Goal: Check status: Check status

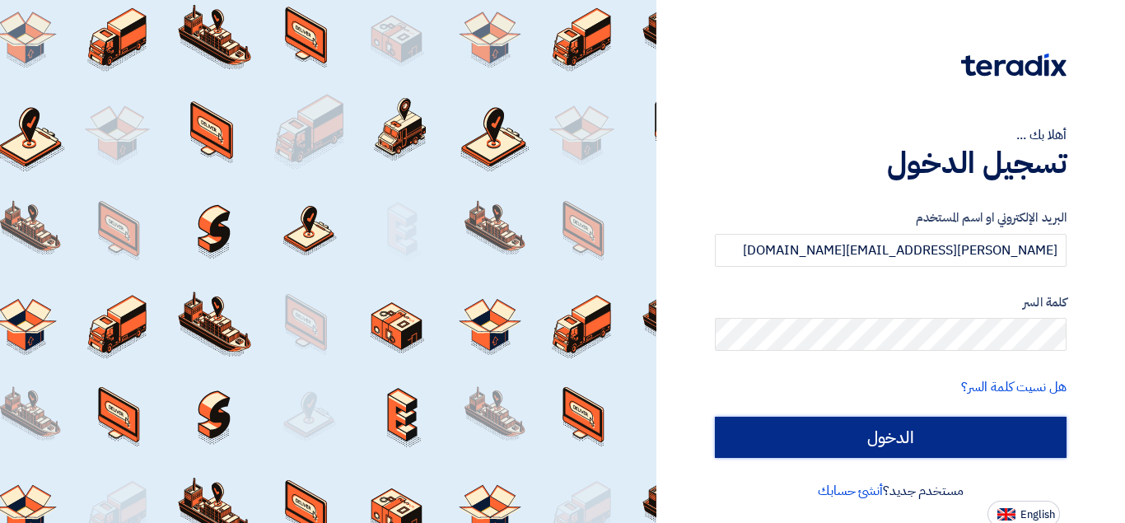
click at [831, 425] on input "الدخول" at bounding box center [891, 437] width 352 height 41
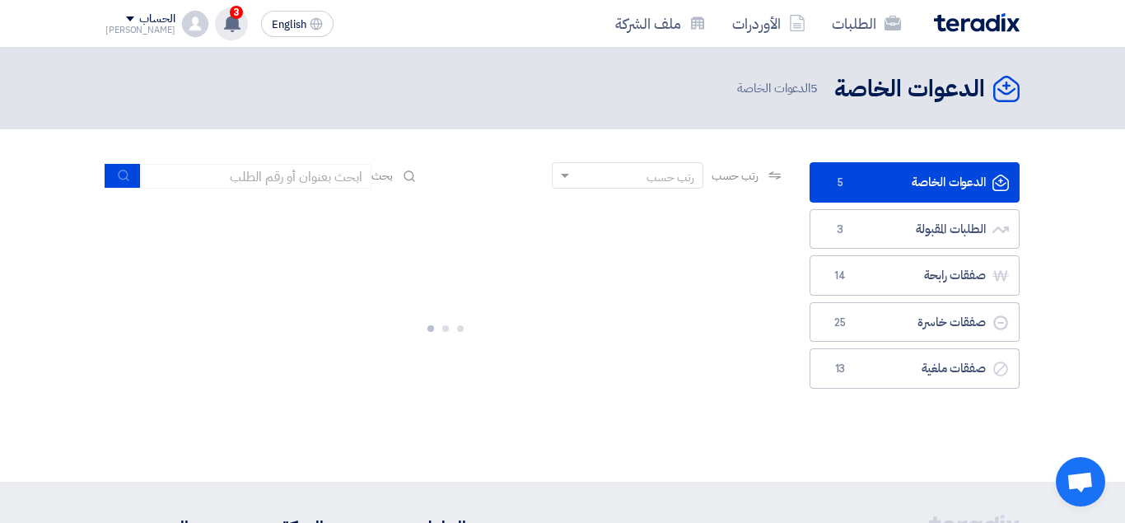
click at [224, 24] on use at bounding box center [232, 23] width 16 height 18
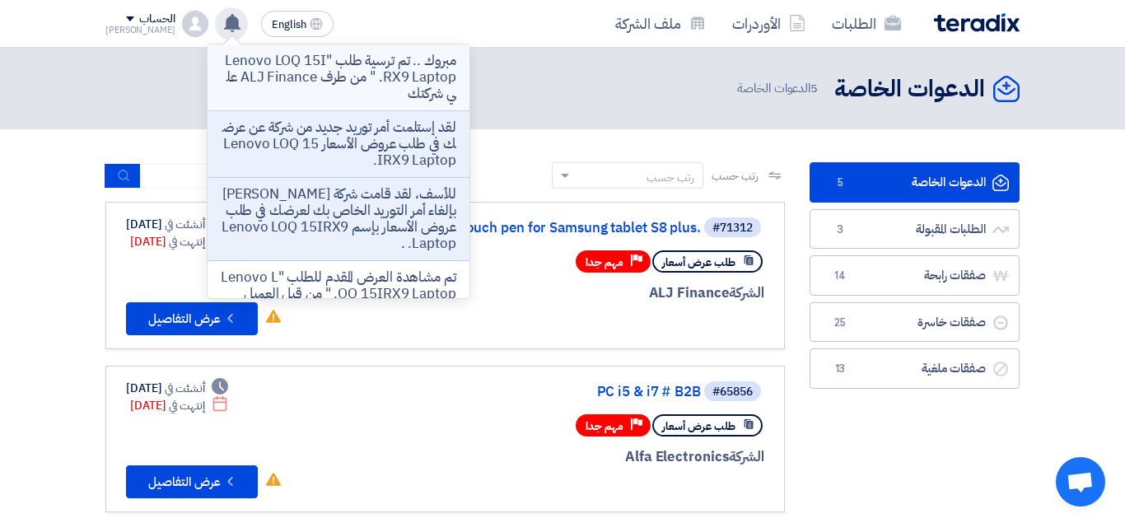
click at [343, 78] on p "مبروك .. تم ترسية طلب "Lenovo LOQ 15IRX9 Laptop. " من طرف ALJ Finance علي شركتك" at bounding box center [339, 77] width 236 height 49
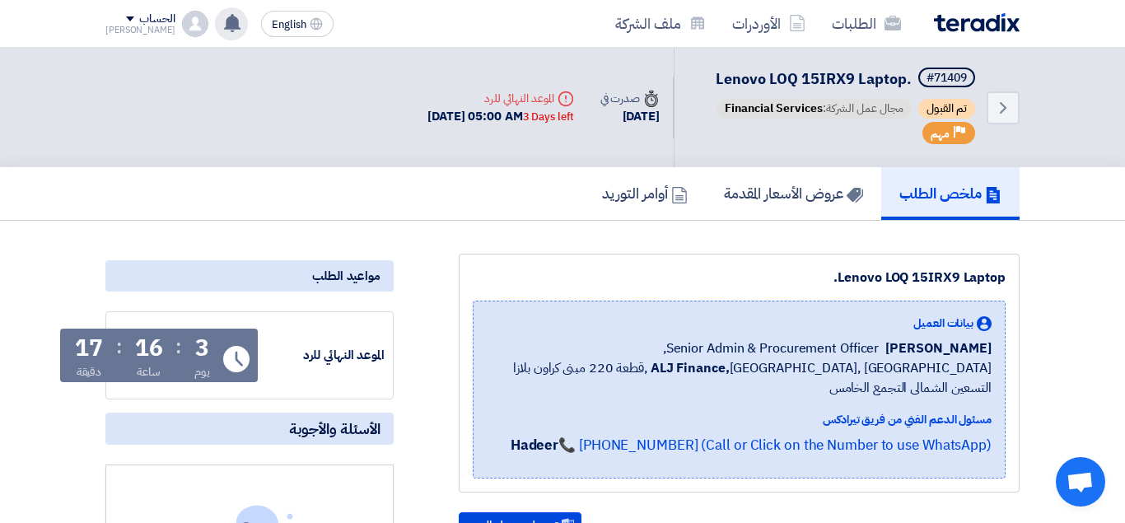
click at [224, 25] on use at bounding box center [232, 23] width 16 height 18
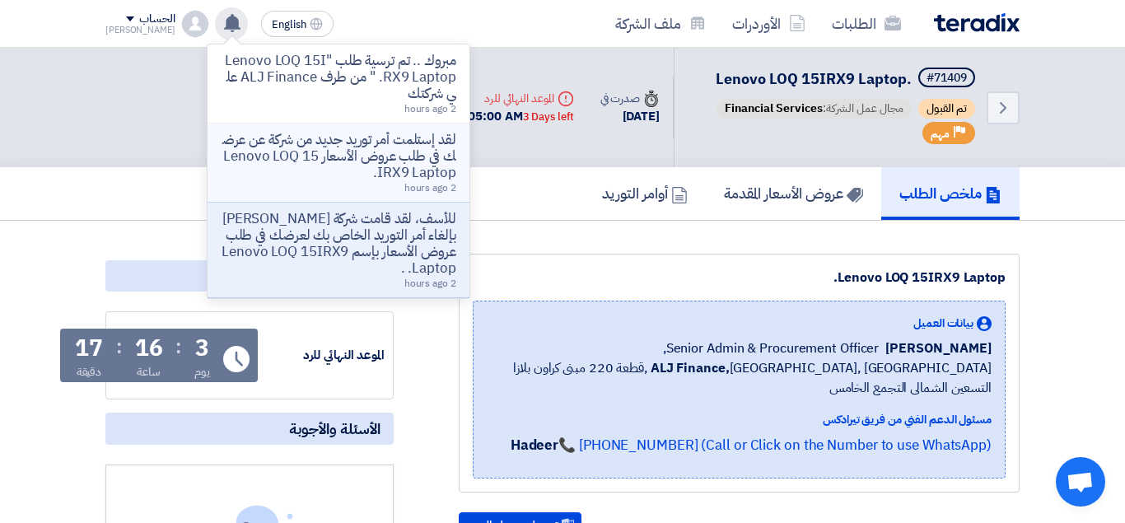
click at [336, 160] on p "لقد إستلمت أمر توريد جديد من شركة عن عرضك في طلب عروض الأسعار Lenovo LOQ 15IRX9…" at bounding box center [339, 156] width 236 height 49
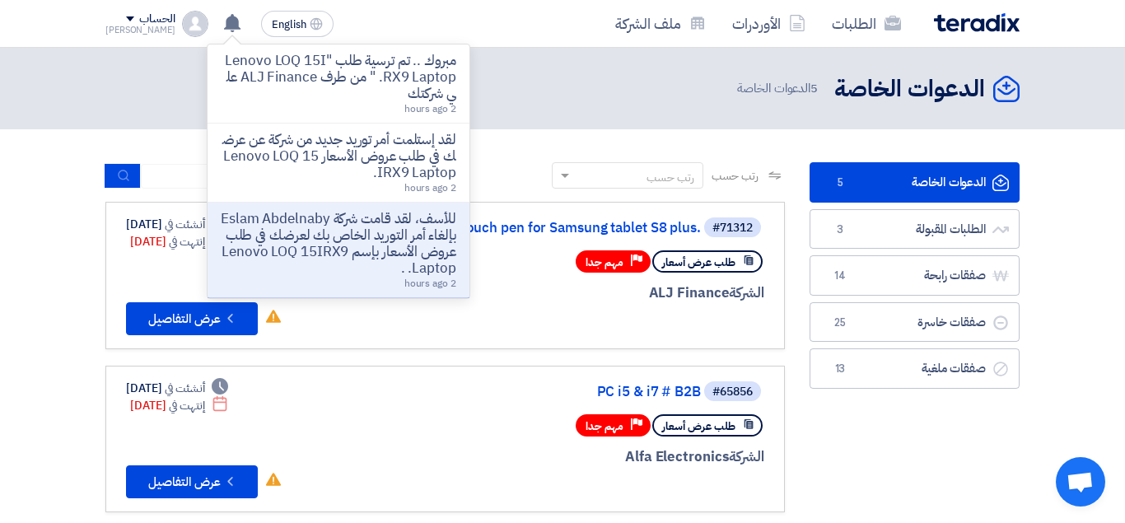
drag, startPoint x: 390, startPoint y: 68, endPoint x: 234, endPoint y: 77, distance: 156.7
click at [292, 93] on p "مبروك .. تم ترسية طلب "Lenovo LOQ 15IRX9 Laptop. " من طرف ALJ Finance علي شركتك" at bounding box center [339, 77] width 236 height 49
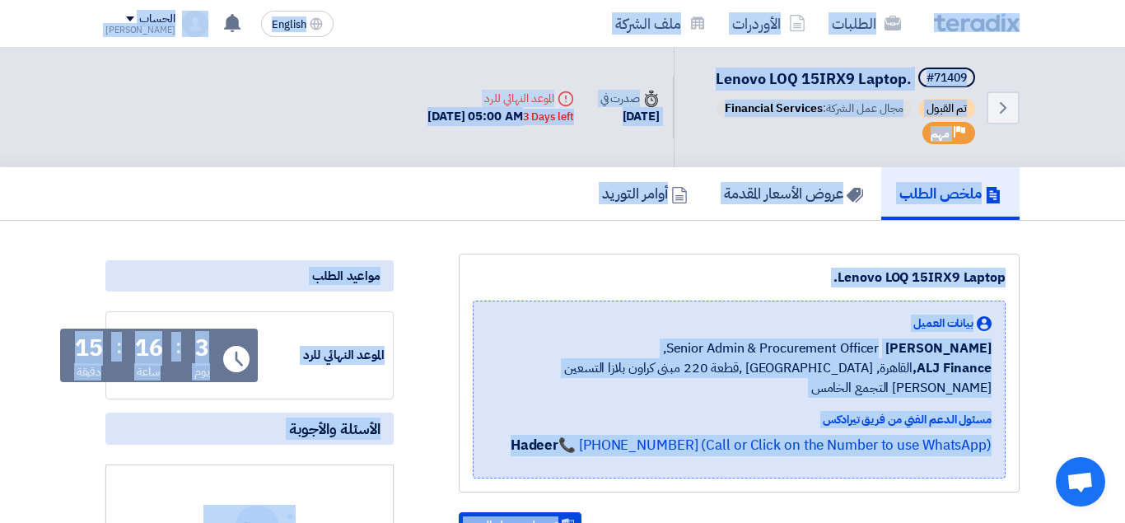
drag, startPoint x: 9, startPoint y: 44, endPoint x: 17, endPoint y: 364, distance: 320.4
